Goal: Task Accomplishment & Management: Use online tool/utility

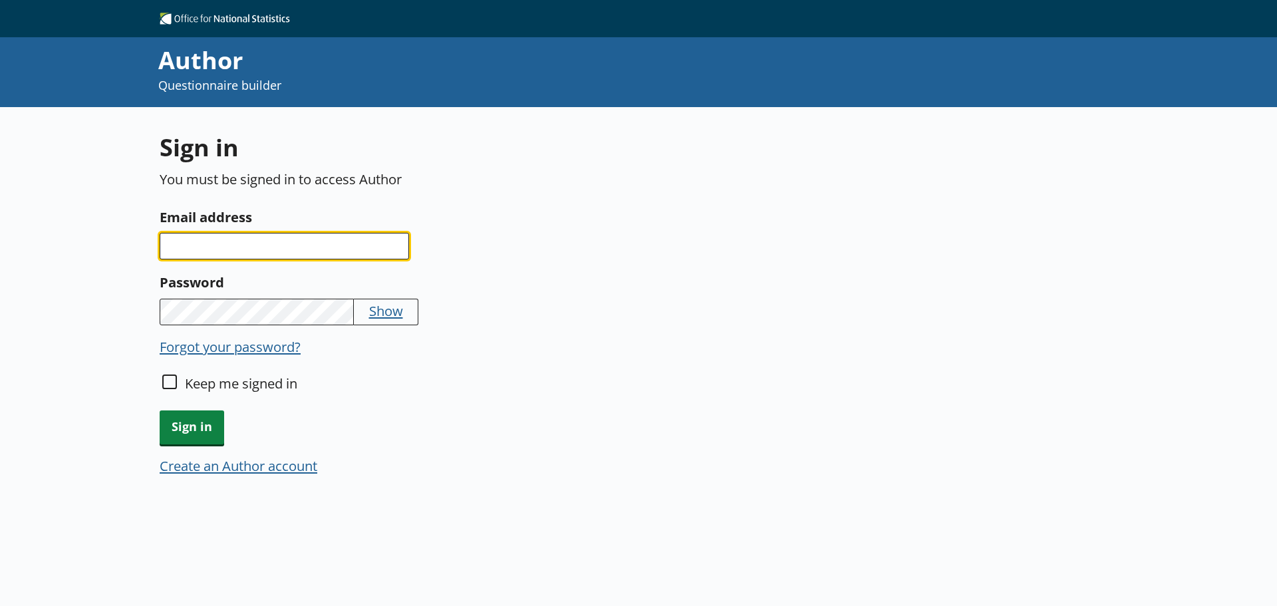
click at [200, 243] on input "Email address" at bounding box center [284, 246] width 249 height 27
type input "[PERSON_NAME][EMAIL_ADDRESS][PERSON_NAME][DOMAIN_NAME]"
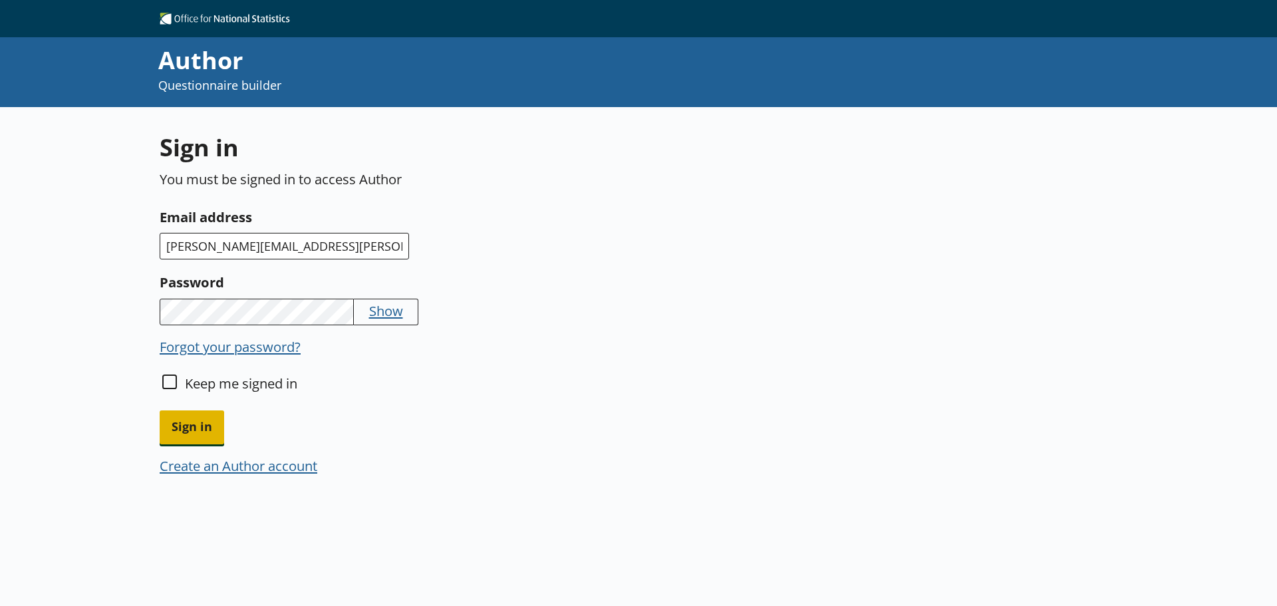
click at [209, 415] on span "Sign in" at bounding box center [192, 427] width 65 height 34
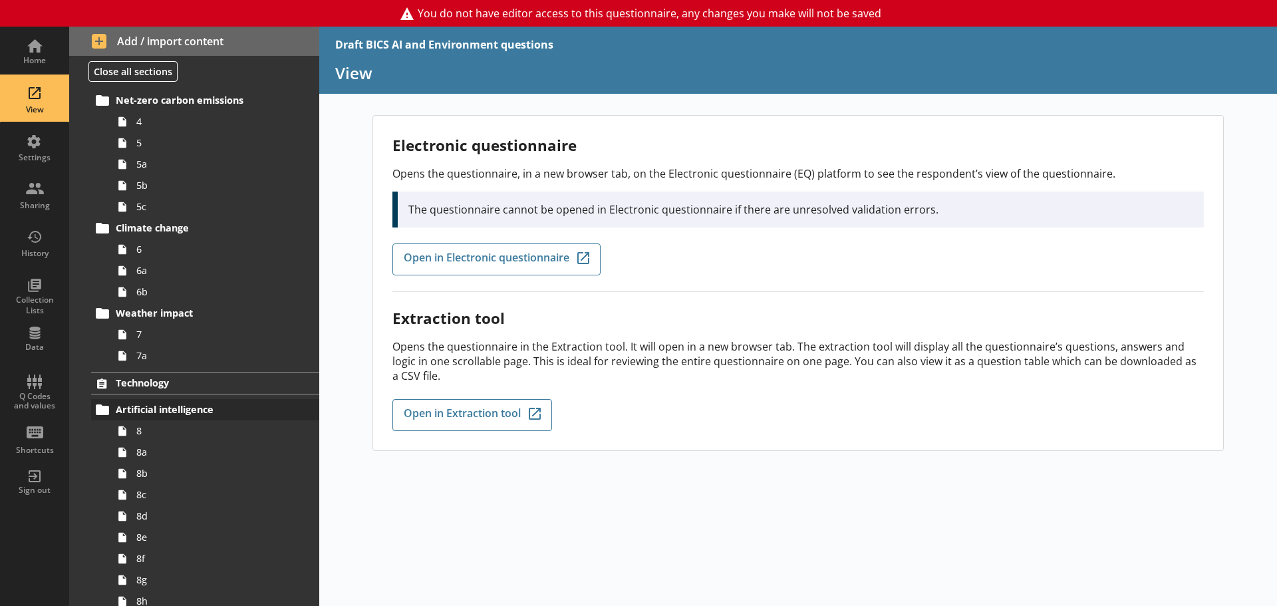
scroll to position [316, 0]
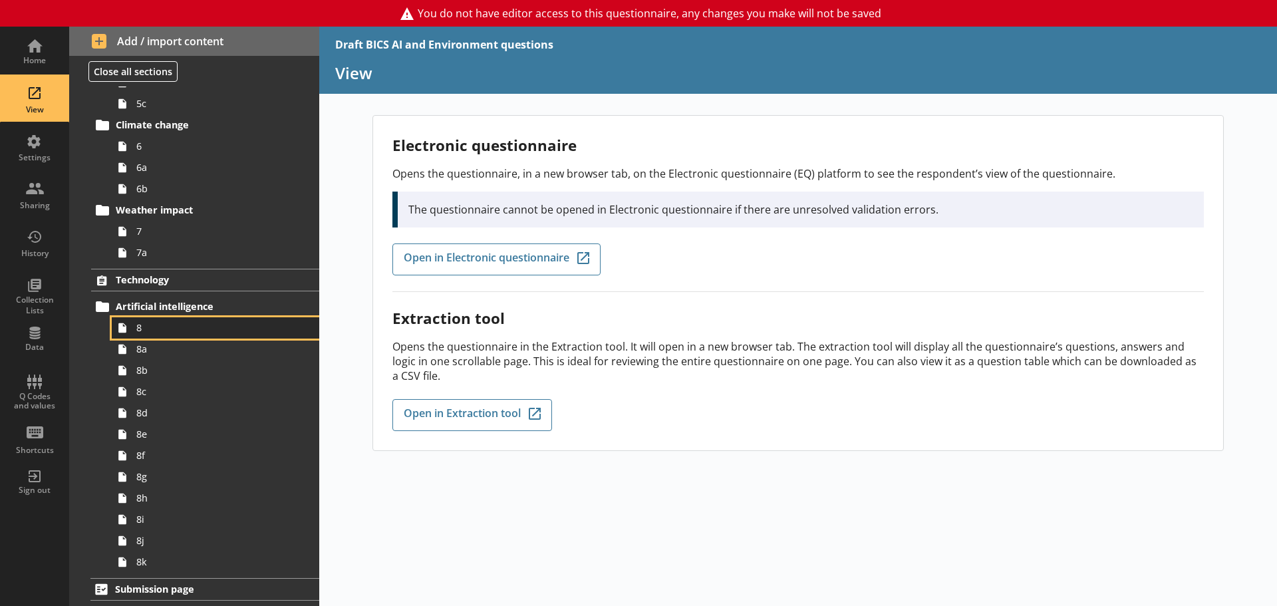
click at [174, 333] on span "8" at bounding box center [210, 327] width 148 height 13
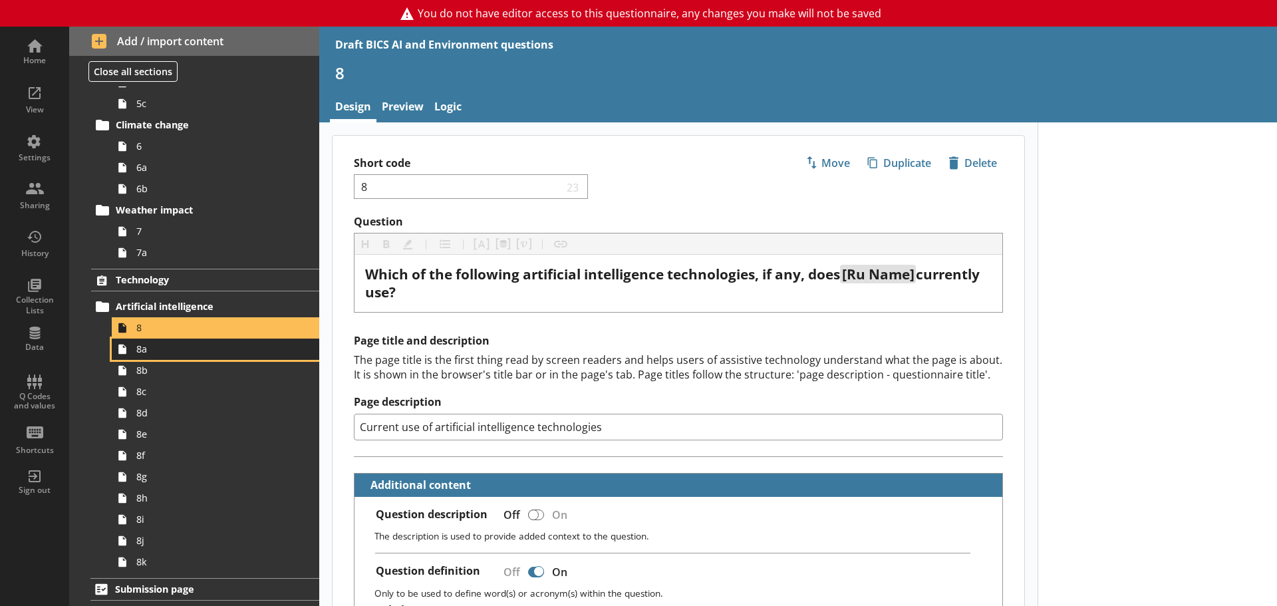
click at [160, 351] on span "8a" at bounding box center [210, 349] width 148 height 13
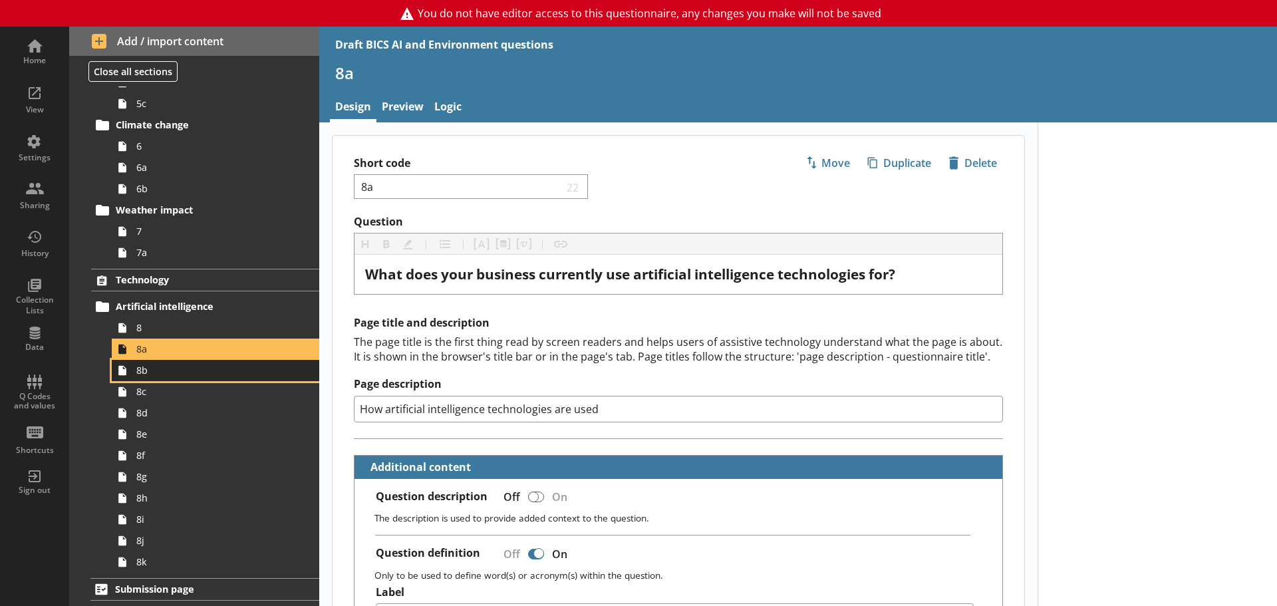
click at [150, 367] on span "8b" at bounding box center [210, 370] width 148 height 13
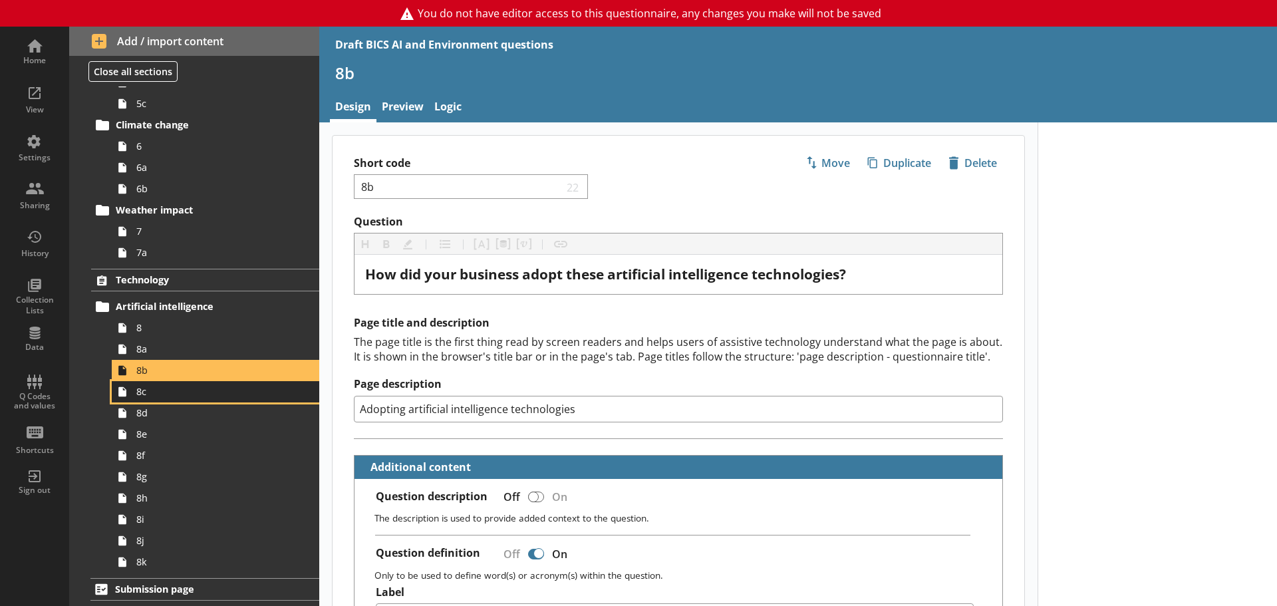
click at [156, 389] on span "8c" at bounding box center [210, 391] width 148 height 13
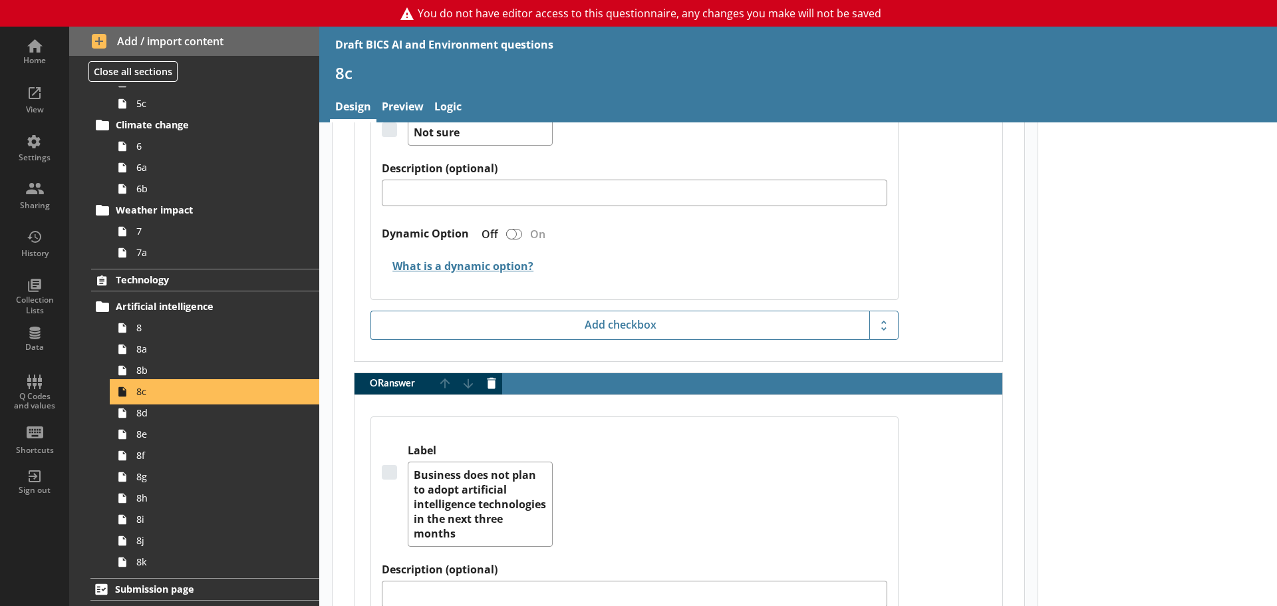
scroll to position [3057, 0]
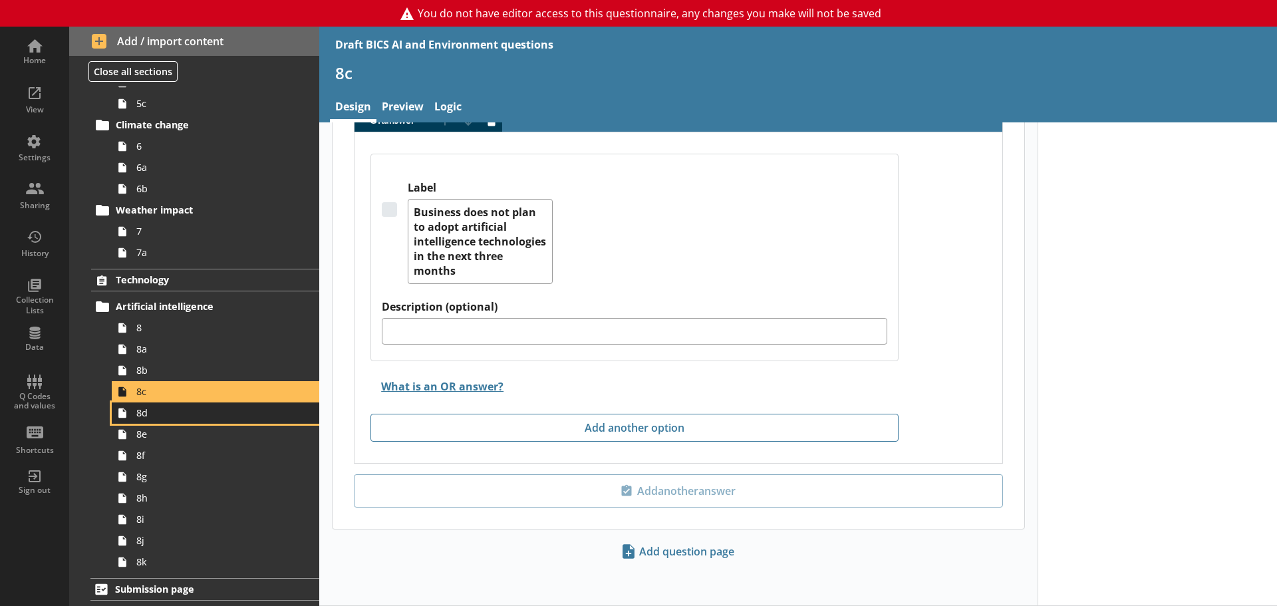
click at [167, 420] on link "8d" at bounding box center [216, 412] width 208 height 21
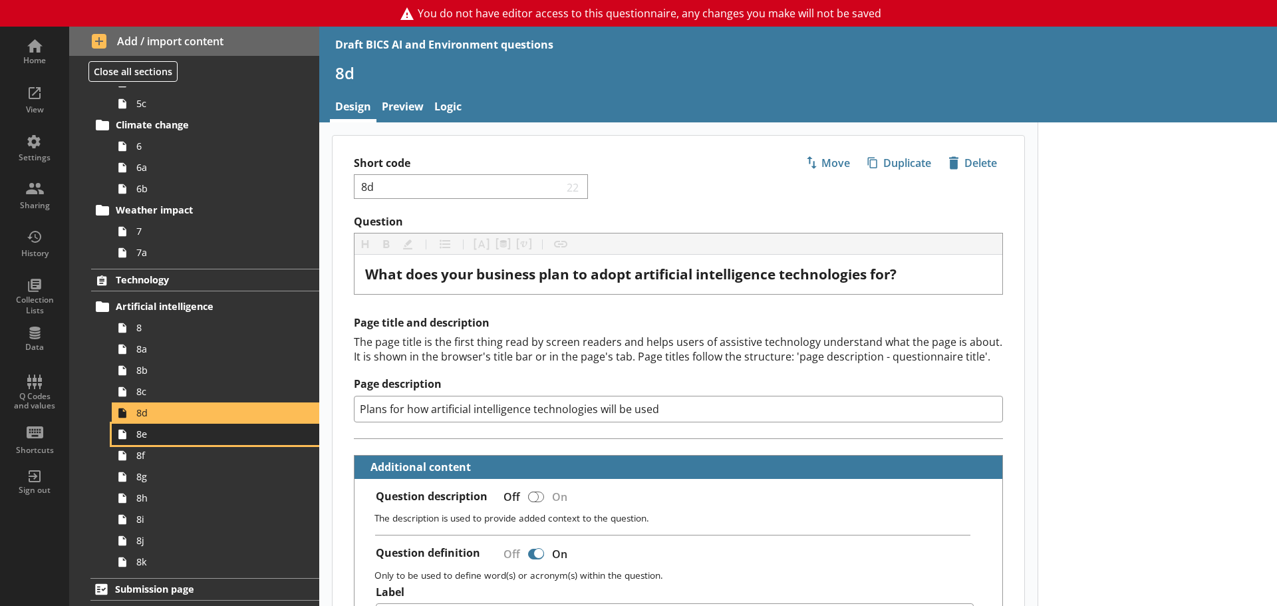
click at [156, 436] on span "8e" at bounding box center [210, 434] width 148 height 13
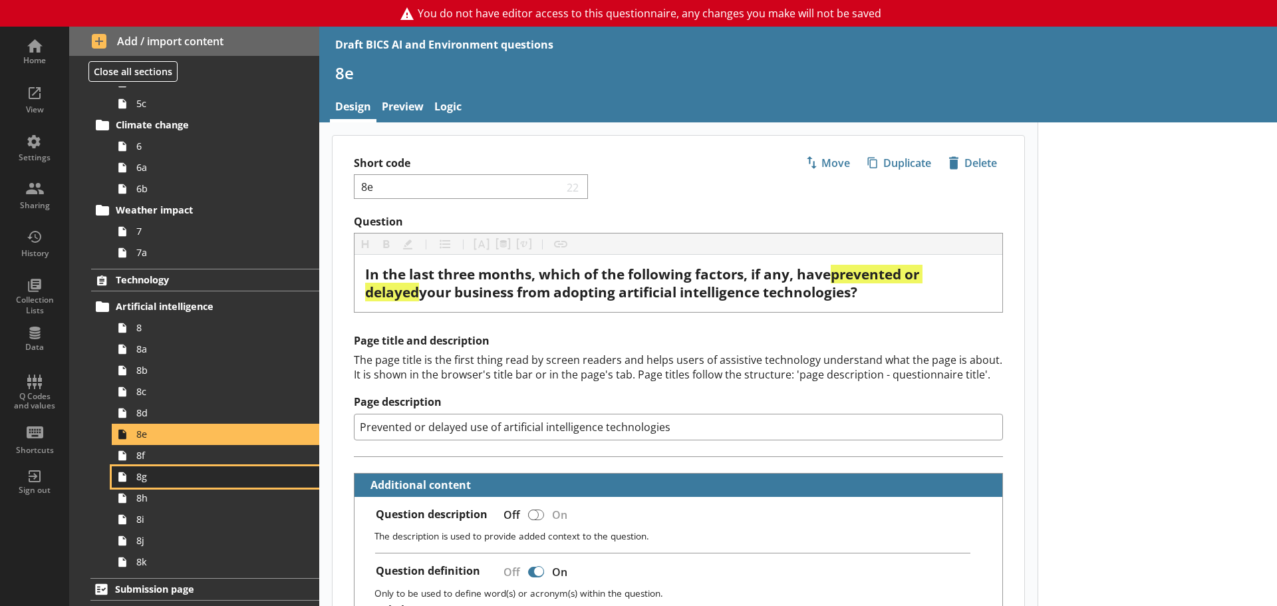
click at [156, 482] on span "8g" at bounding box center [210, 476] width 148 height 13
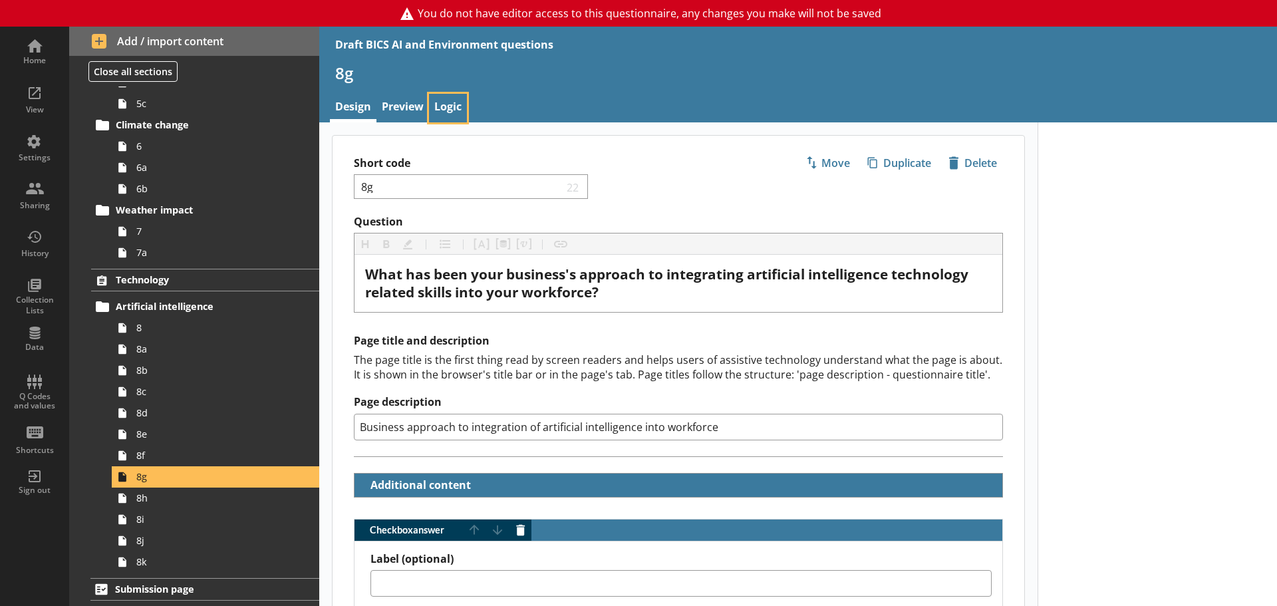
click at [444, 96] on link "Logic" at bounding box center [448, 108] width 38 height 29
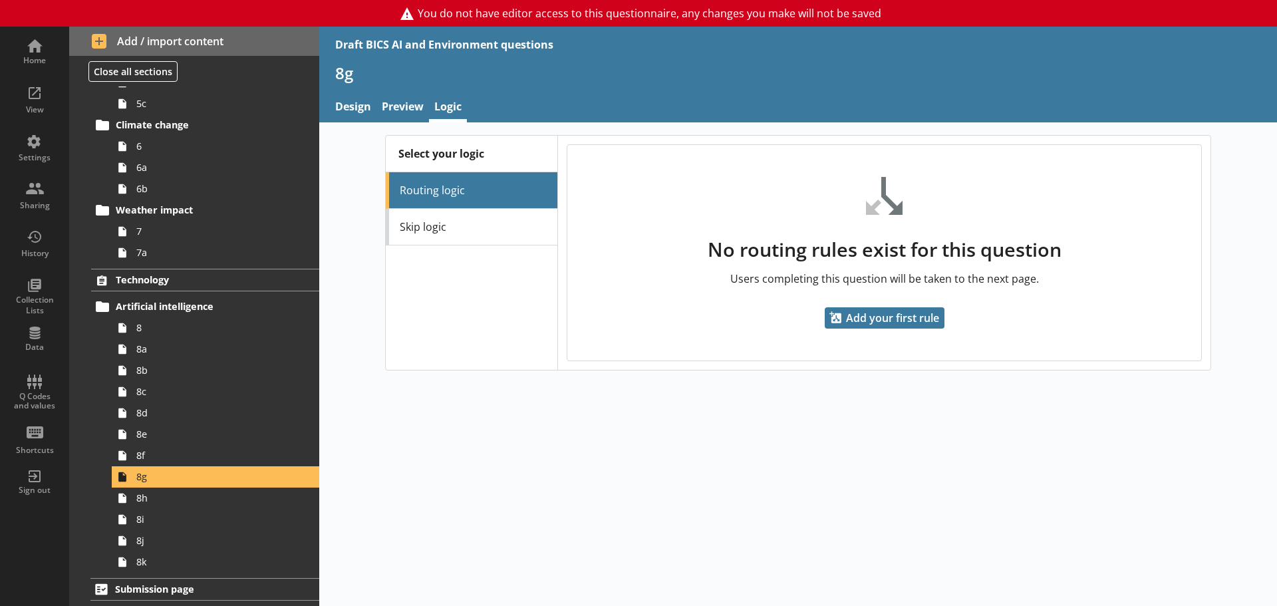
click at [444, 227] on link "Skip logic" at bounding box center [472, 227] width 172 height 37
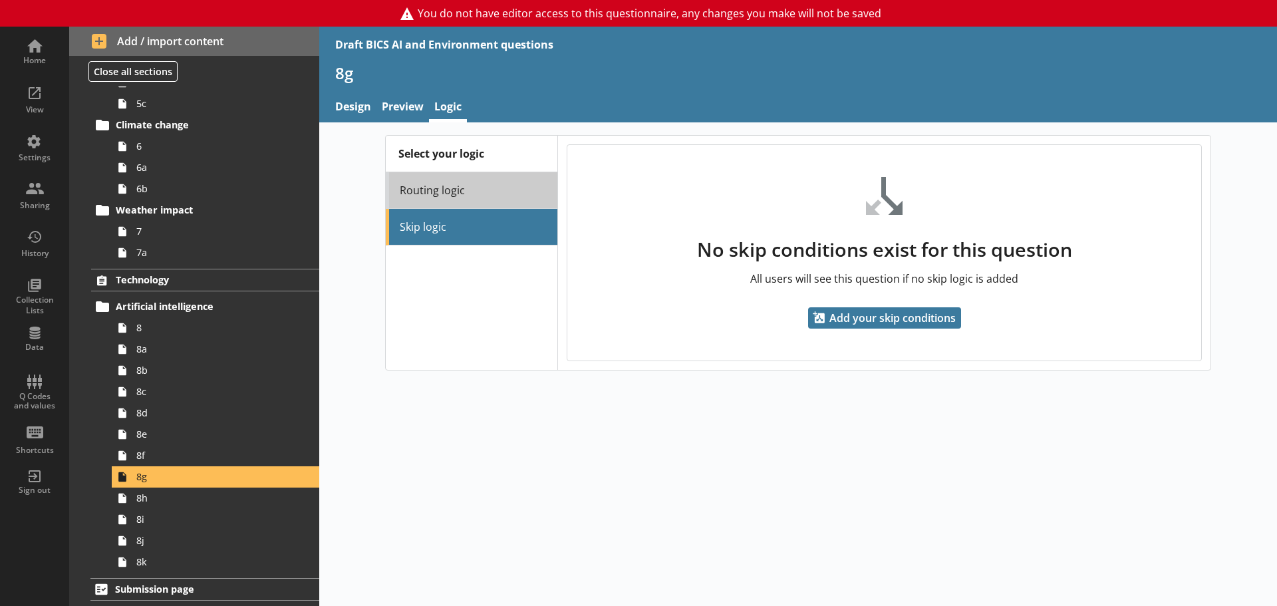
click at [440, 199] on link "Routing logic" at bounding box center [472, 190] width 172 height 37
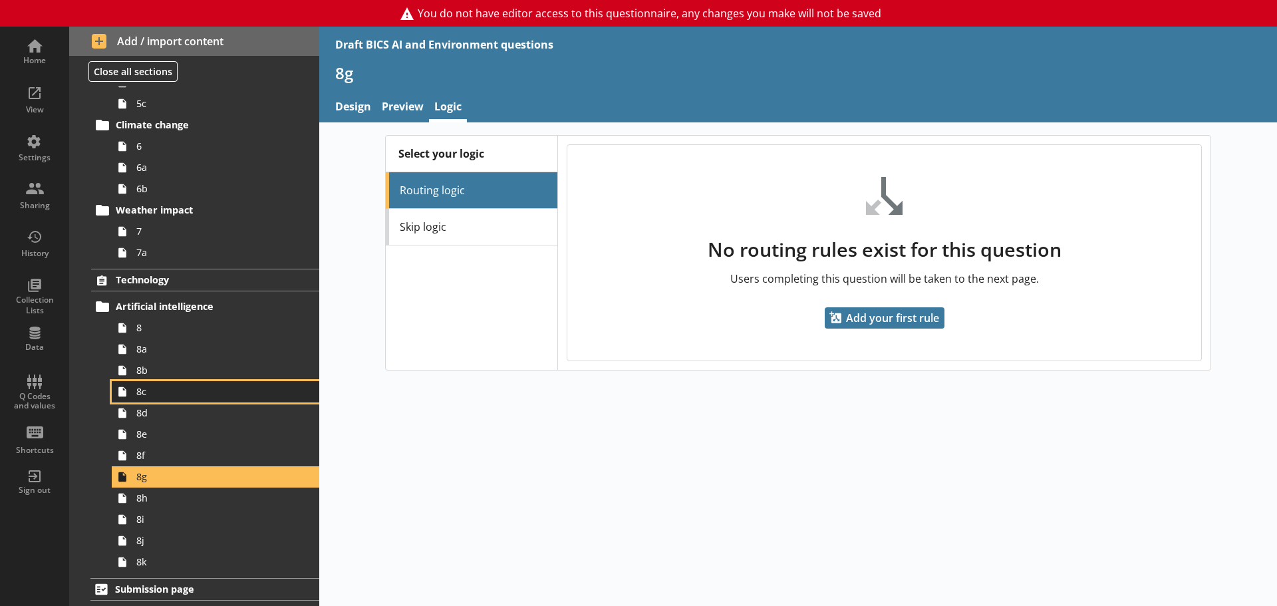
click at [146, 382] on link "8c" at bounding box center [216, 391] width 208 height 21
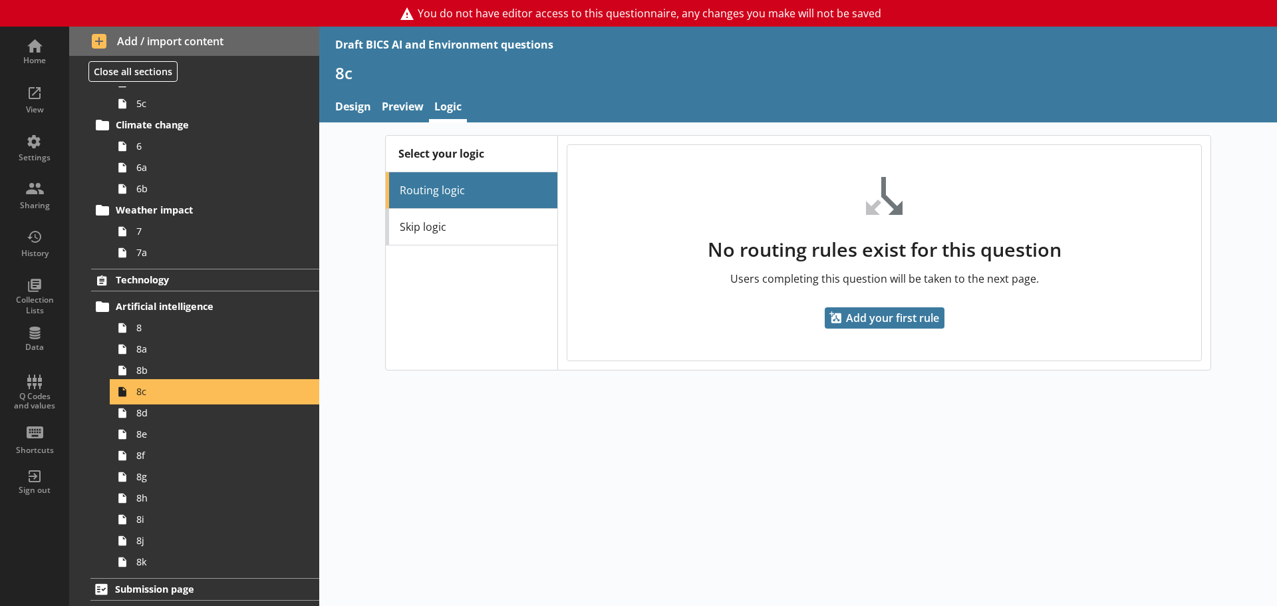
click at [146, 381] on link "8c" at bounding box center [216, 391] width 208 height 21
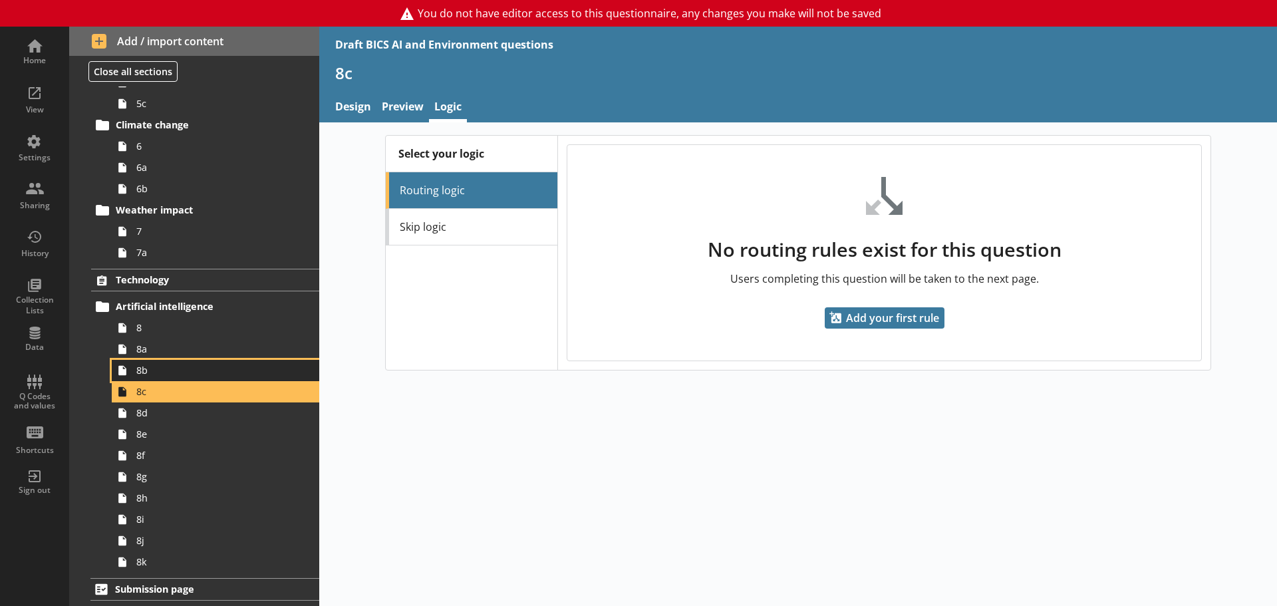
click at [148, 376] on span "8b" at bounding box center [210, 370] width 148 height 13
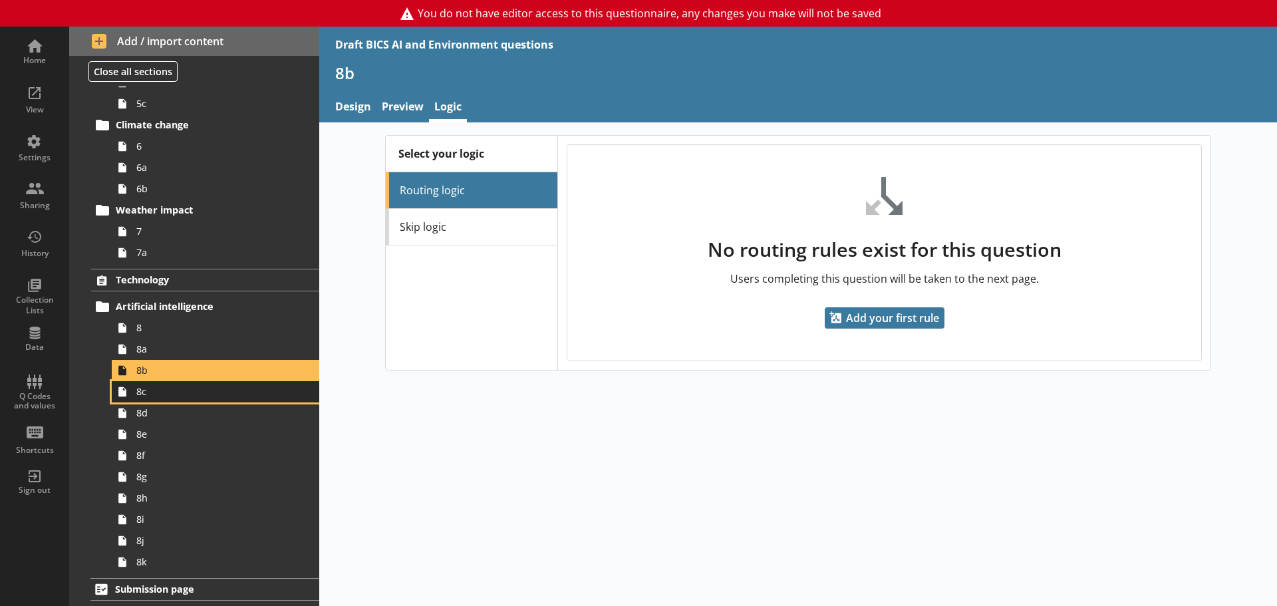
click at [158, 392] on span "8c" at bounding box center [210, 391] width 148 height 13
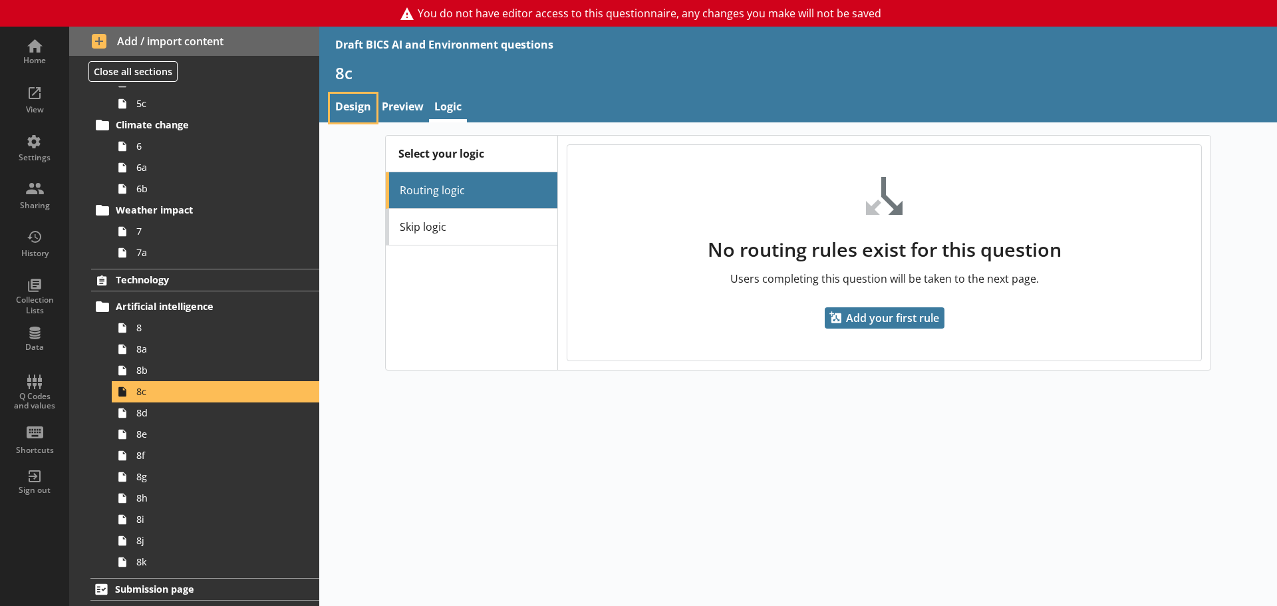
click at [353, 94] on link "Design" at bounding box center [353, 108] width 47 height 29
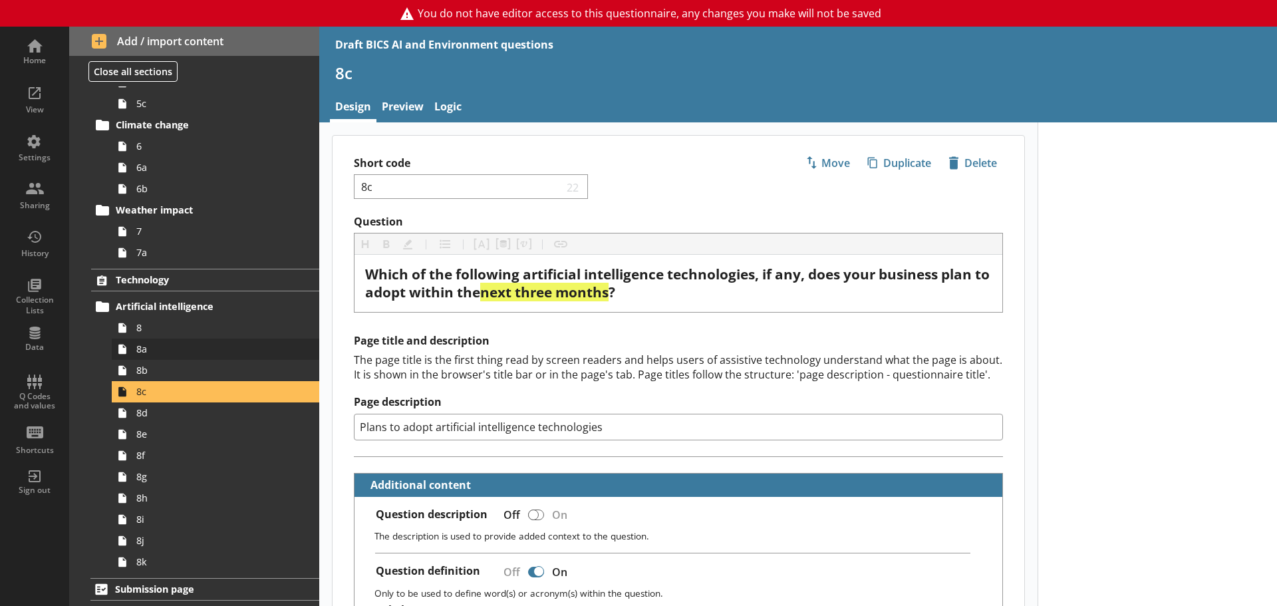
type textarea "x"
click at [447, 106] on link "Logic" at bounding box center [448, 108] width 38 height 29
